Goal: Use online tool/utility: Utilize a website feature to perform a specific function

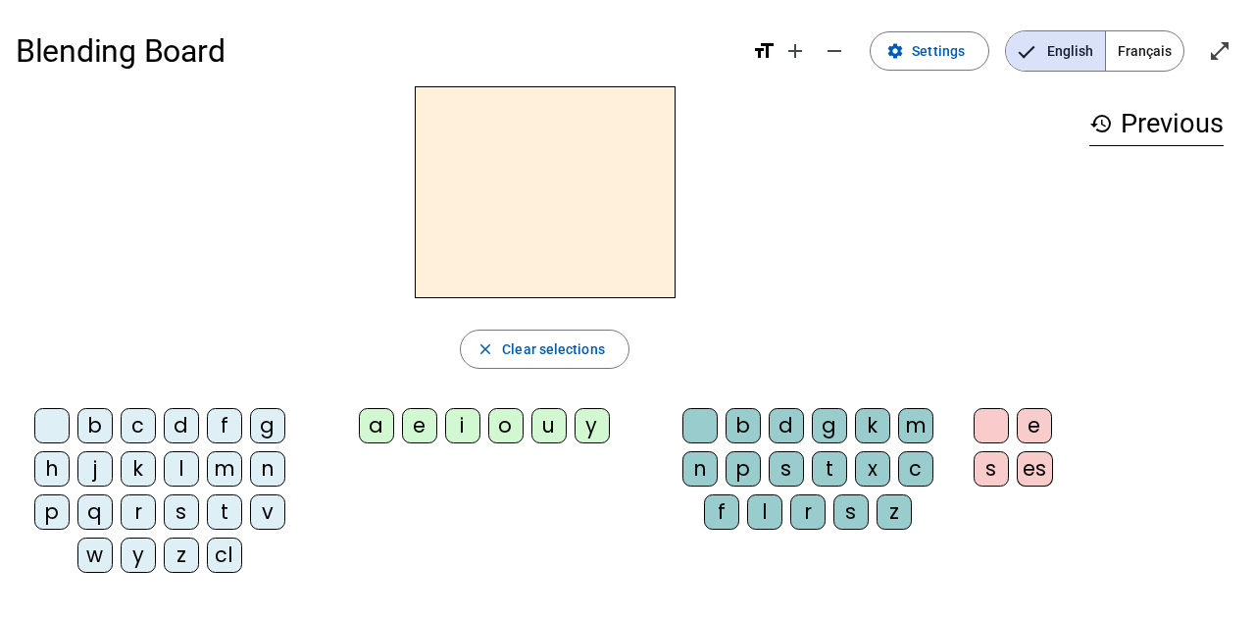
click at [235, 546] on div "cl" at bounding box center [224, 554] width 35 height 35
click at [370, 430] on div "a" at bounding box center [376, 425] width 35 height 35
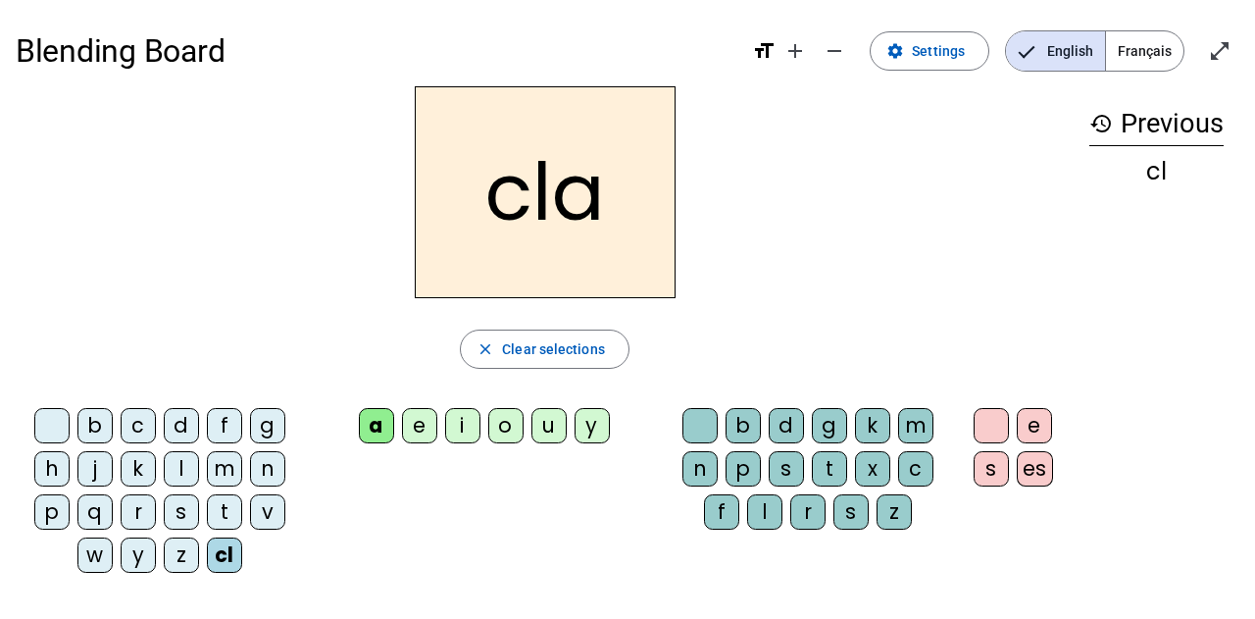
click at [903, 433] on div "m" at bounding box center [915, 425] width 35 height 35
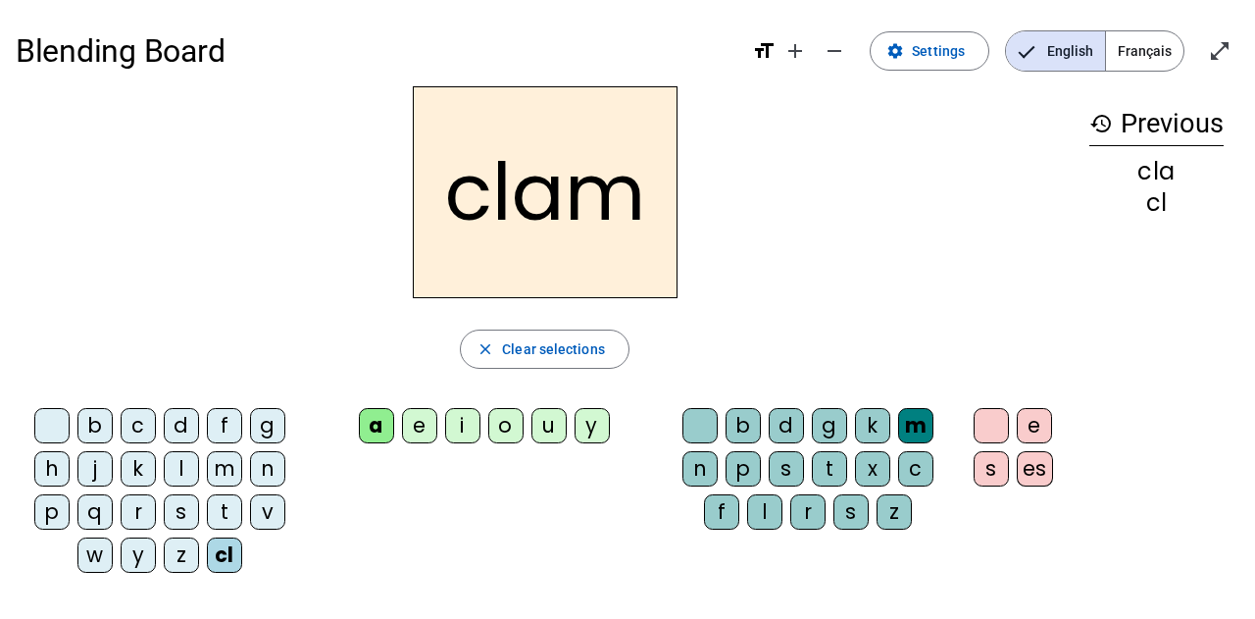
click at [1034, 434] on div "e" at bounding box center [1034, 425] width 35 height 35
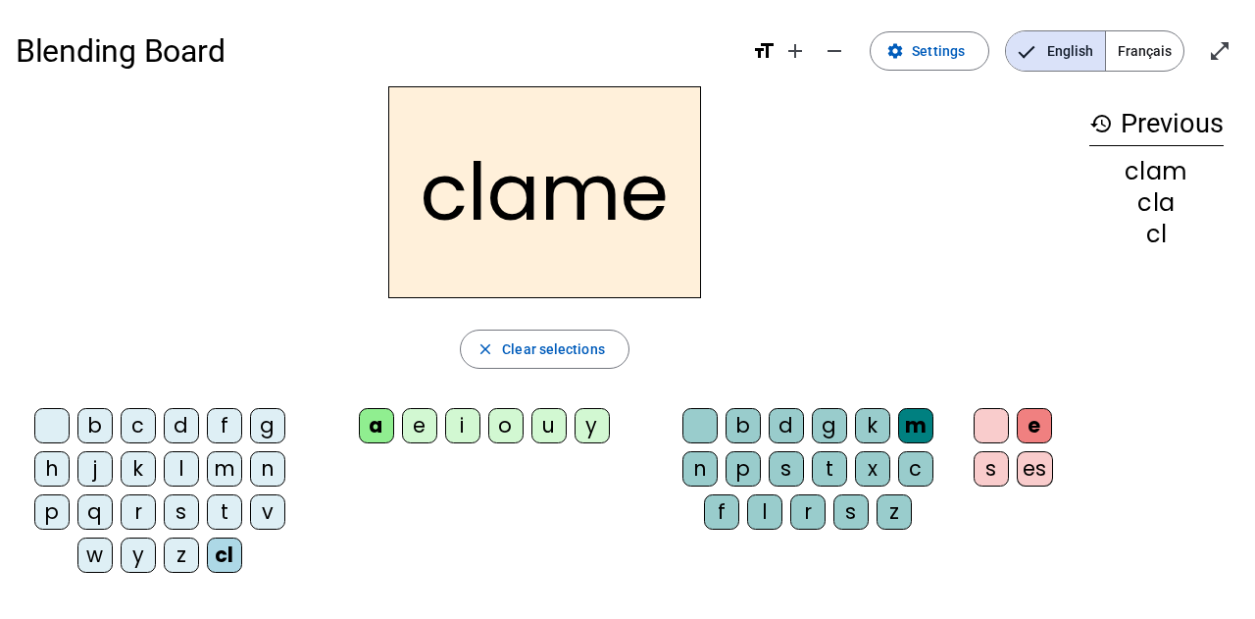
click at [184, 463] on div "l" at bounding box center [181, 468] width 35 height 35
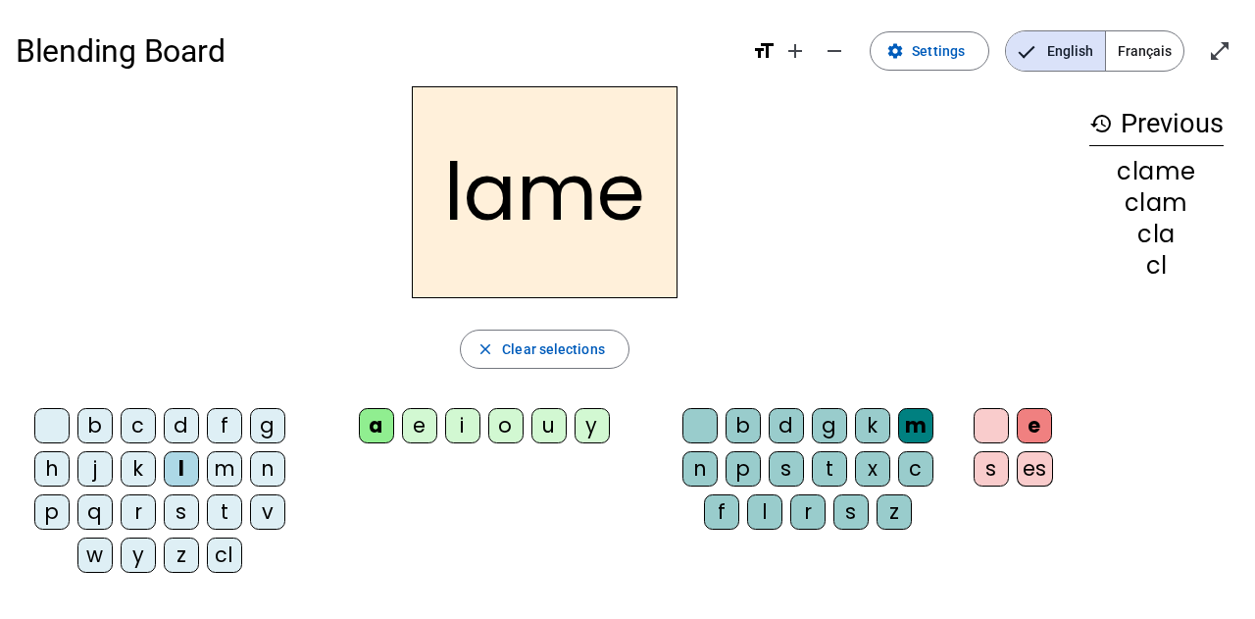
click at [197, 425] on div "d" at bounding box center [181, 425] width 35 height 35
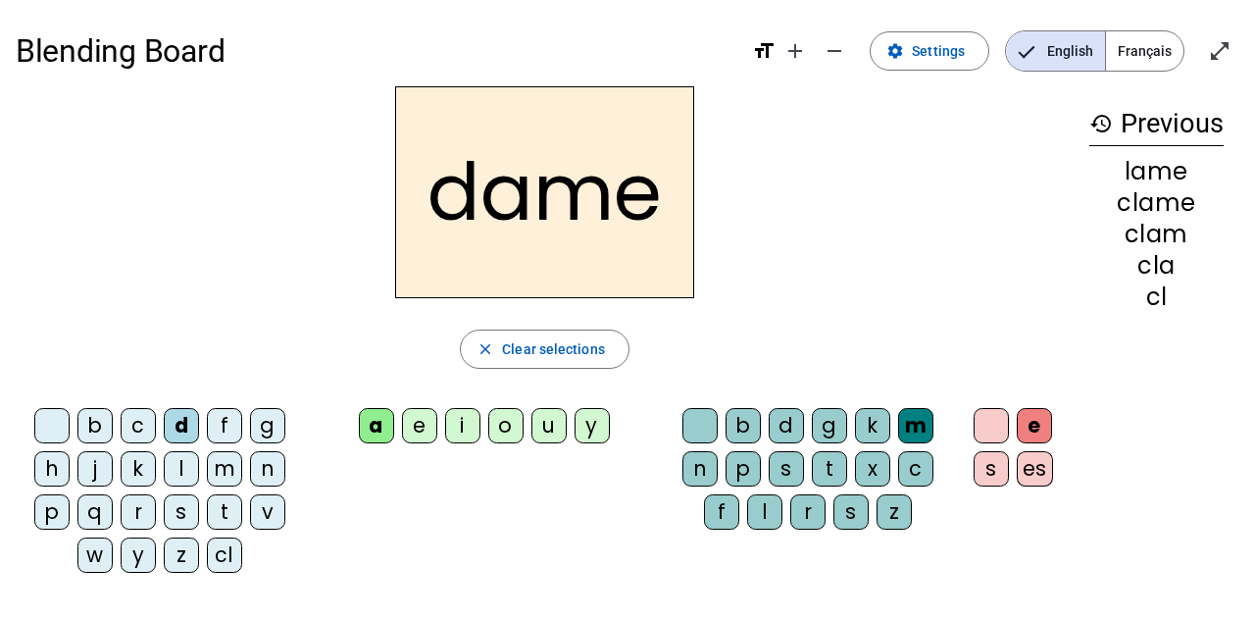
click at [132, 425] on div "c" at bounding box center [138, 425] width 35 height 35
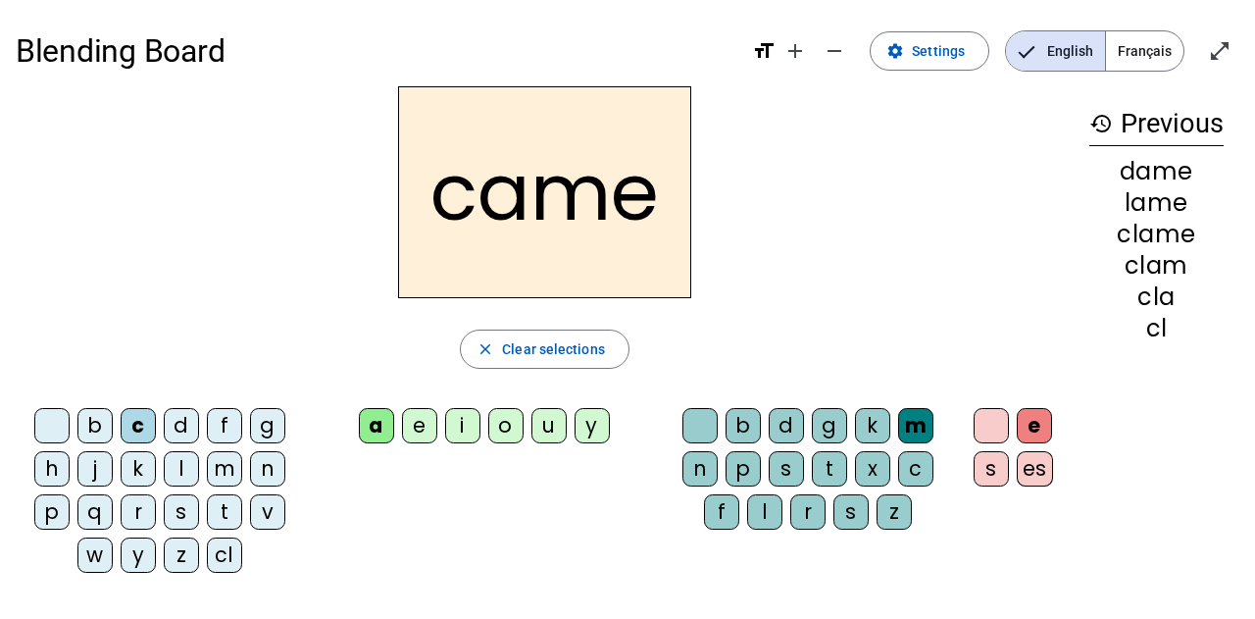
click at [707, 468] on div "n" at bounding box center [699, 468] width 35 height 35
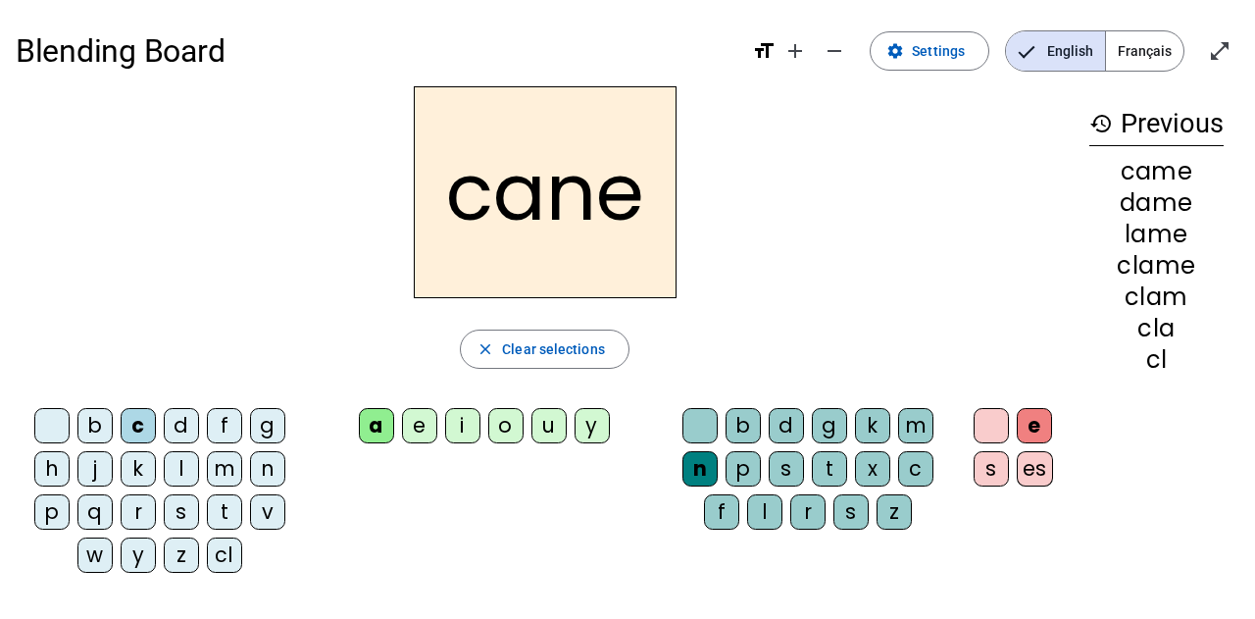
click at [58, 518] on div "p" at bounding box center [51, 511] width 35 height 35
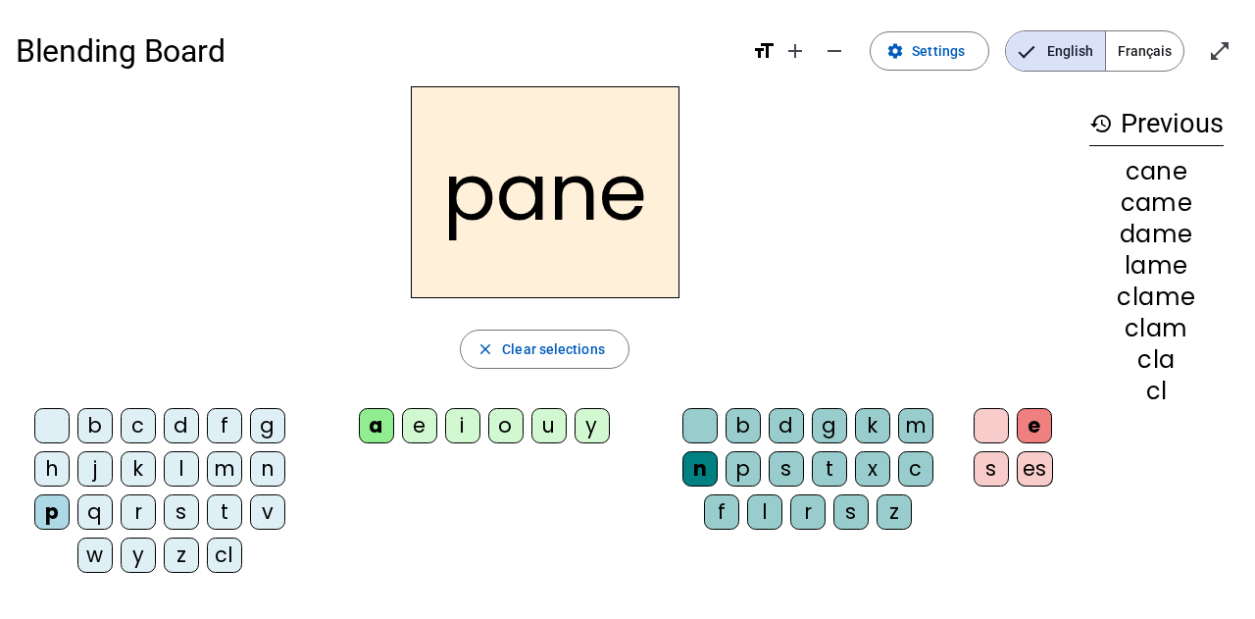
click at [830, 425] on div "g" at bounding box center [829, 425] width 35 height 35
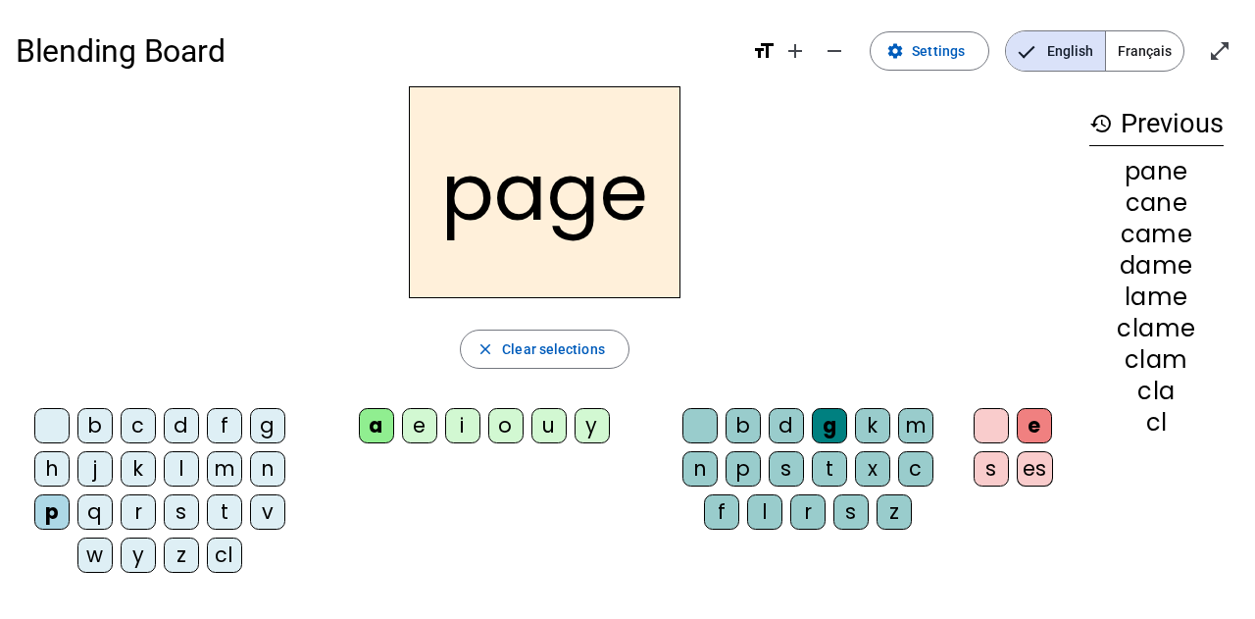
click at [192, 517] on div "s" at bounding box center [181, 511] width 35 height 35
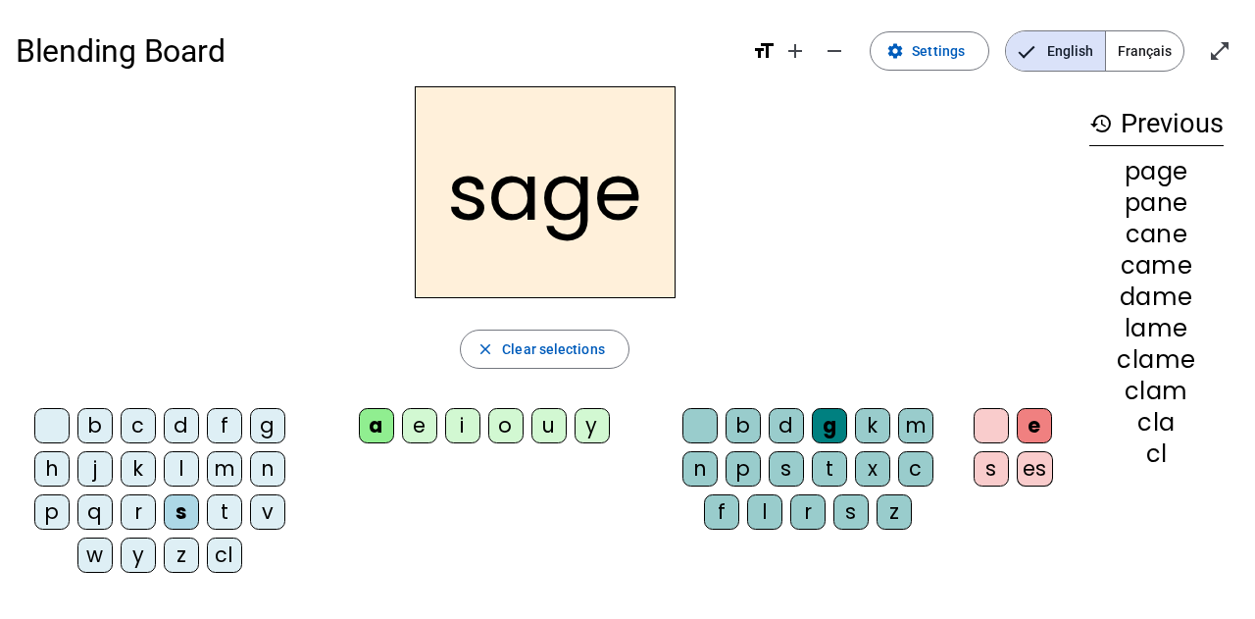
click at [217, 472] on div "m" at bounding box center [224, 468] width 35 height 35
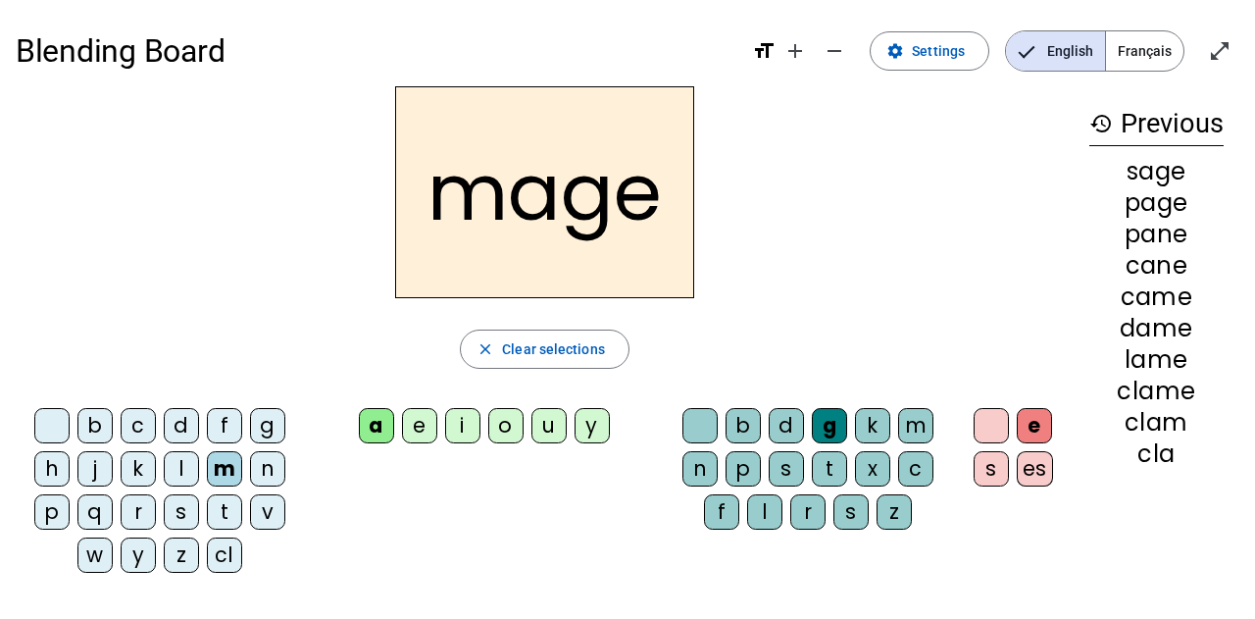
click at [543, 428] on div "u" at bounding box center [548, 425] width 35 height 35
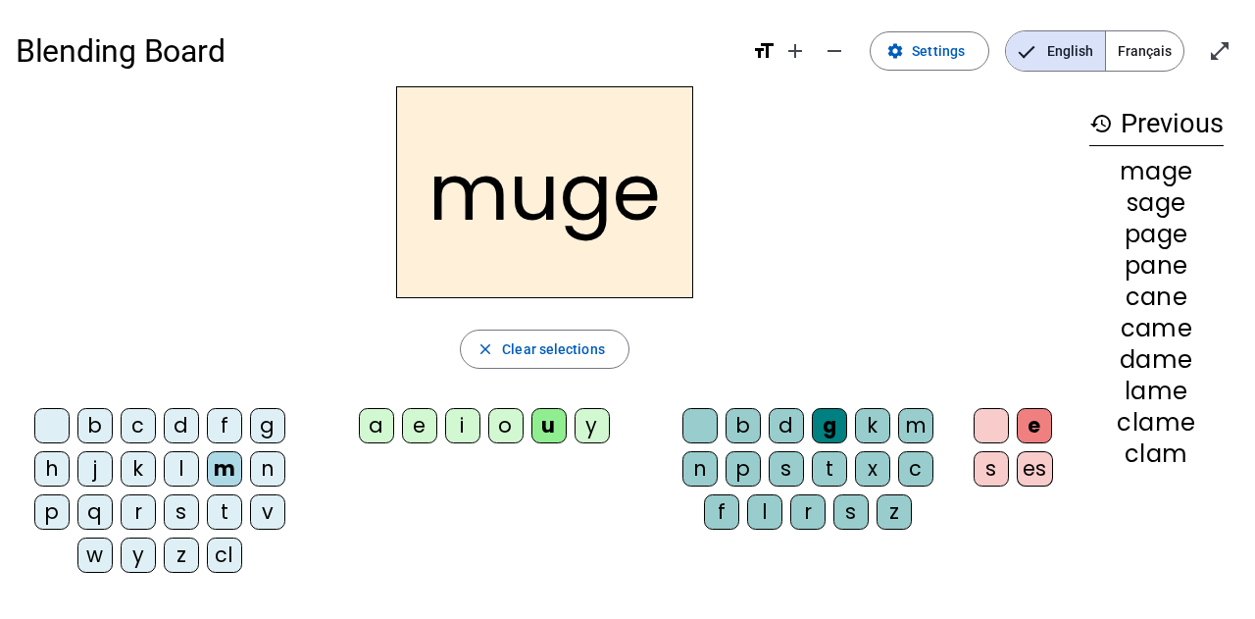
click at [543, 428] on div "u" at bounding box center [548, 425] width 35 height 35
click at [183, 461] on div "l" at bounding box center [181, 468] width 35 height 35
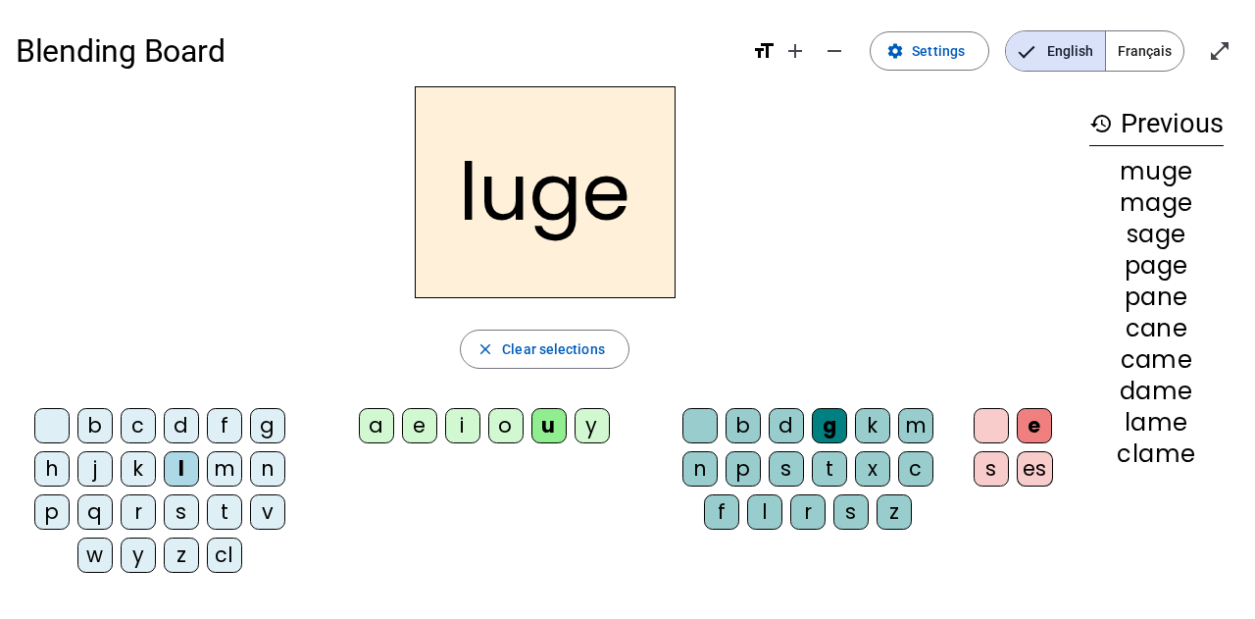
click at [693, 472] on div "n" at bounding box center [699, 468] width 35 height 35
